Goal: Book appointment/travel/reservation

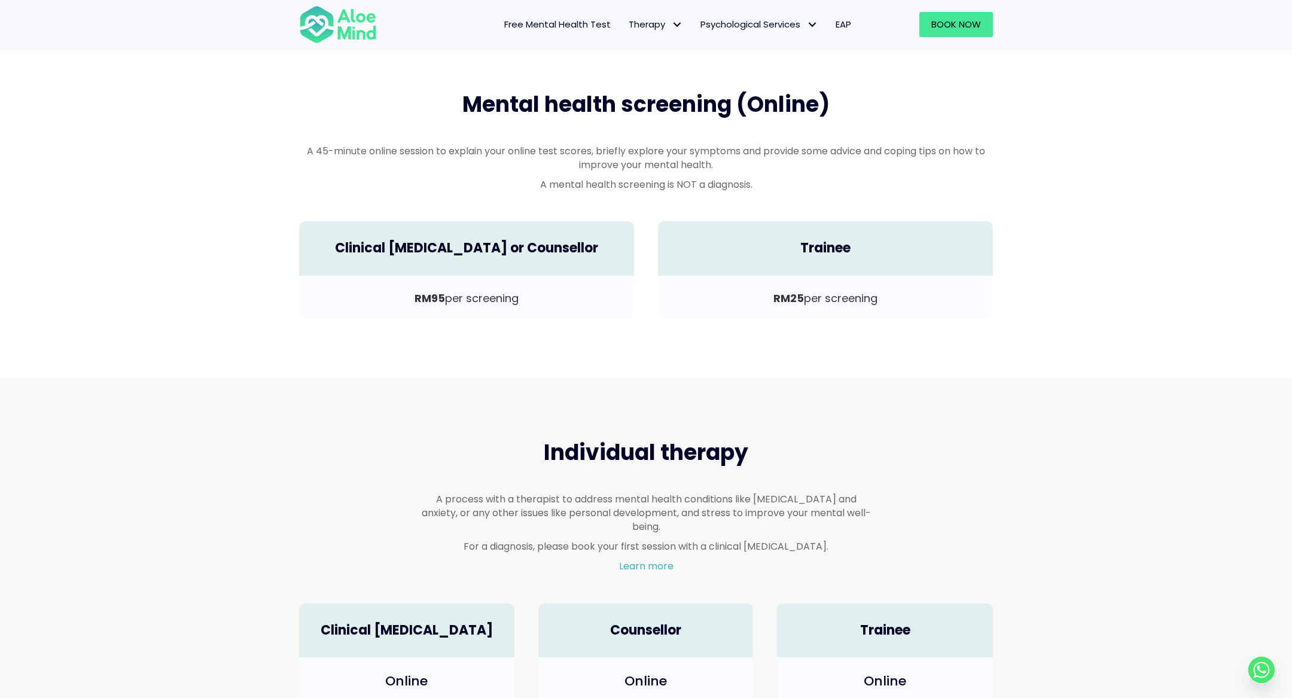
scroll to position [354, 0]
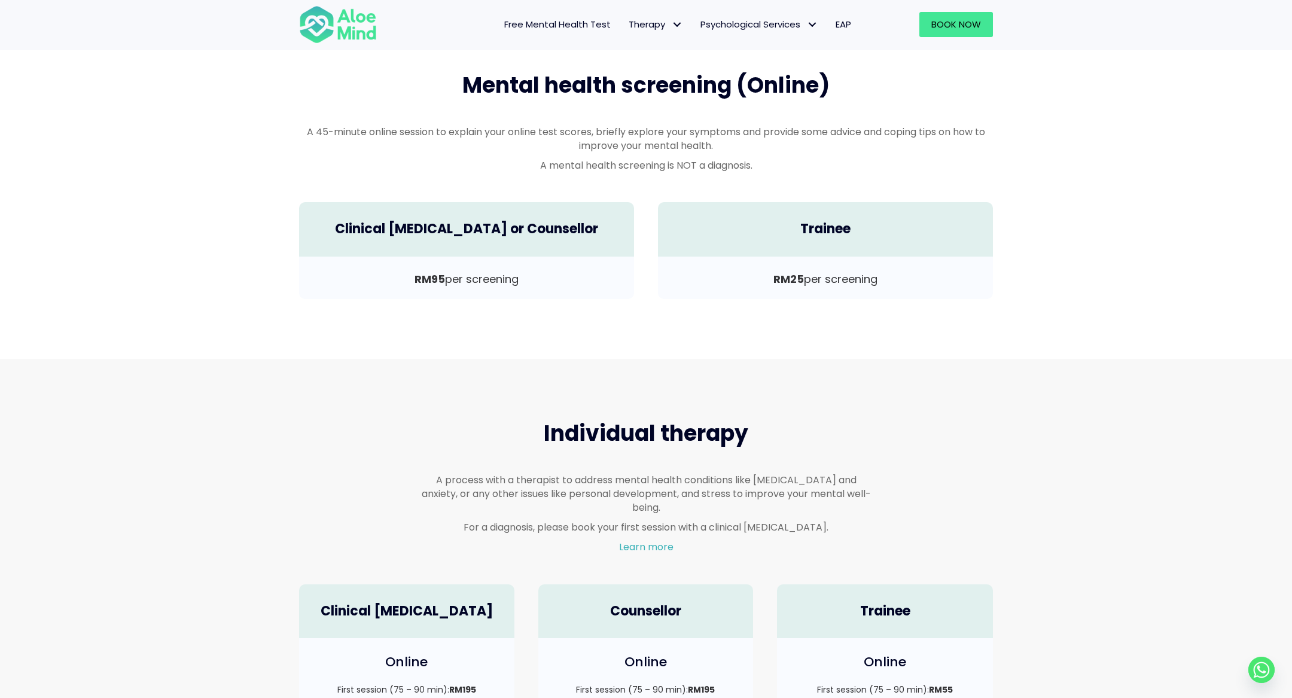
scroll to position [410, 0]
